Goal: Navigation & Orientation: Find specific page/section

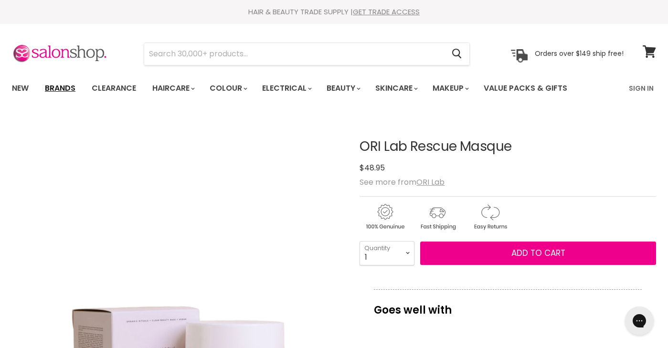
click at [59, 90] on link "Brands" at bounding box center [60, 88] width 45 height 20
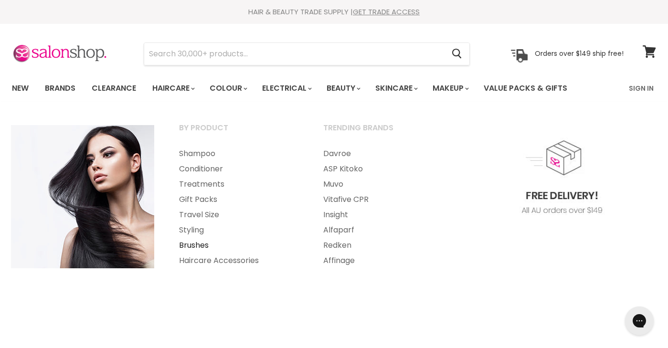
click at [190, 245] on link "Brushes" at bounding box center [238, 245] width 142 height 15
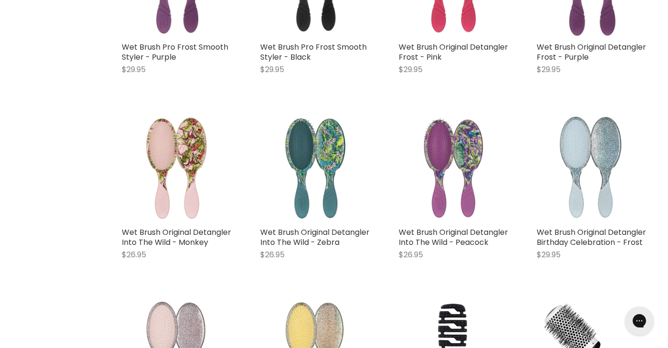
scroll to position [524, 0]
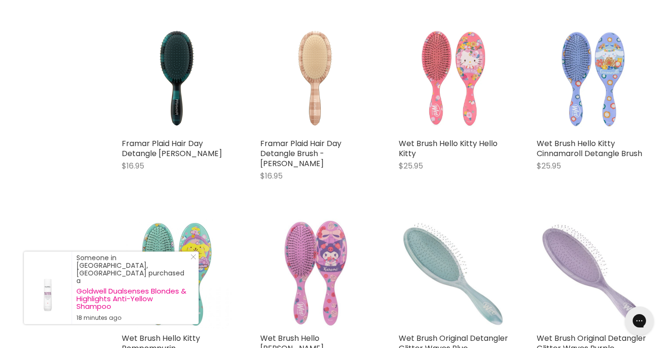
scroll to position [3662, 0]
